Goal: Task Accomplishment & Management: Complete application form

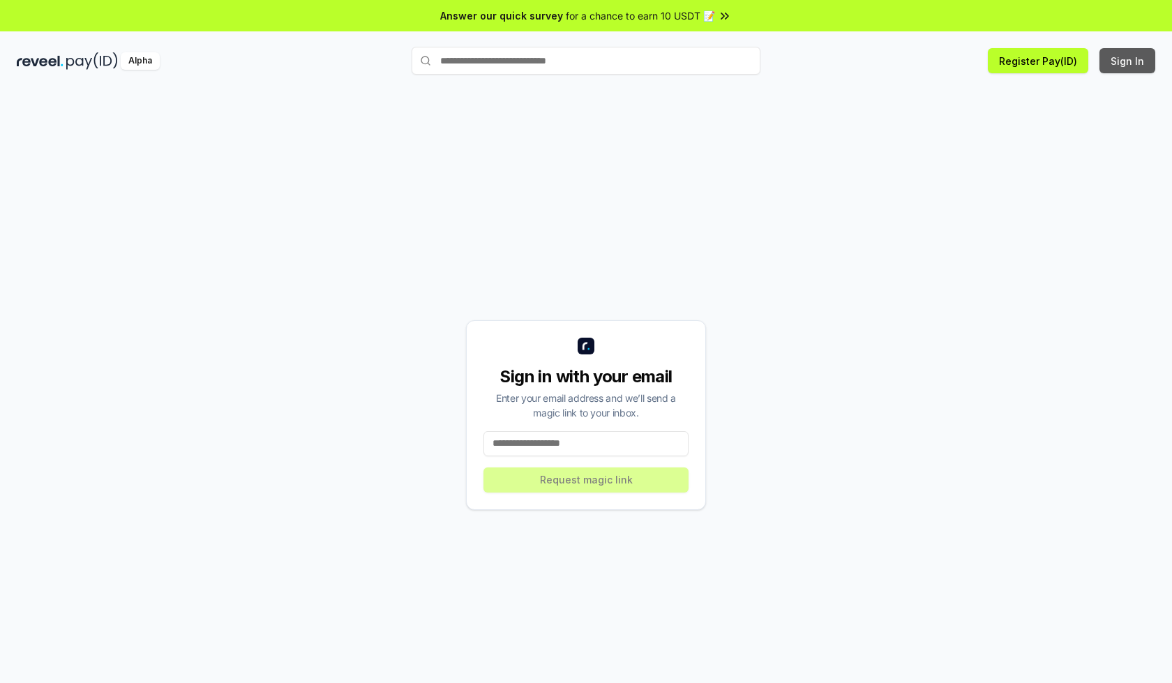
click at [1128, 61] on button "Sign In" at bounding box center [1128, 60] width 56 height 25
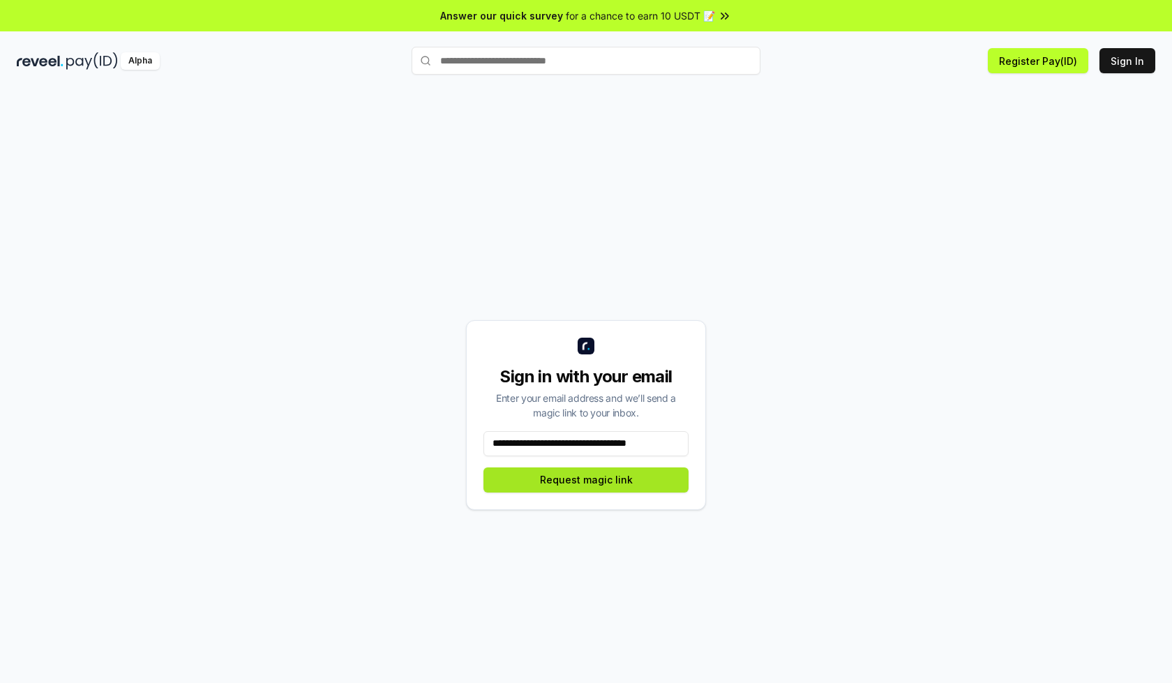
type input "**********"
click at [586, 479] on button "Request magic link" at bounding box center [586, 480] width 205 height 25
